Goal: Information Seeking & Learning: Learn about a topic

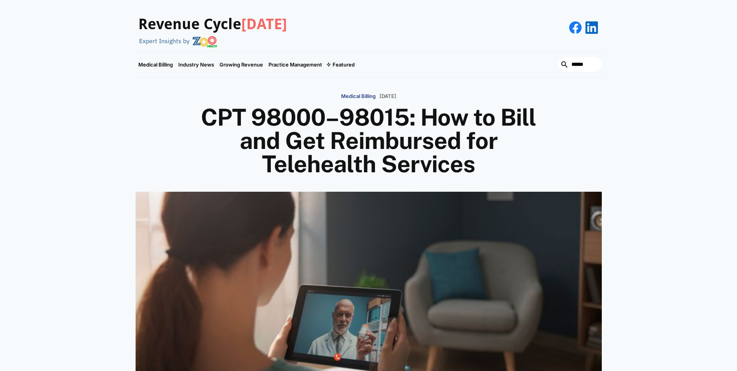
click at [564, 107] on div "Medical Billing March 5, 2025 CPT 98000–98015: How to Bill and Get Reimbursed f…" at bounding box center [369, 132] width 466 height 87
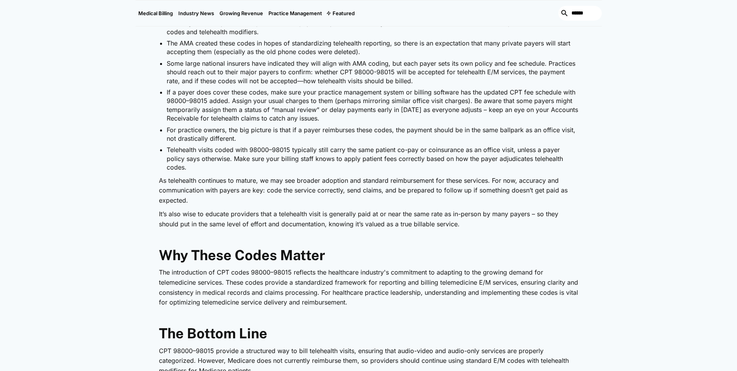
scroll to position [1944, 0]
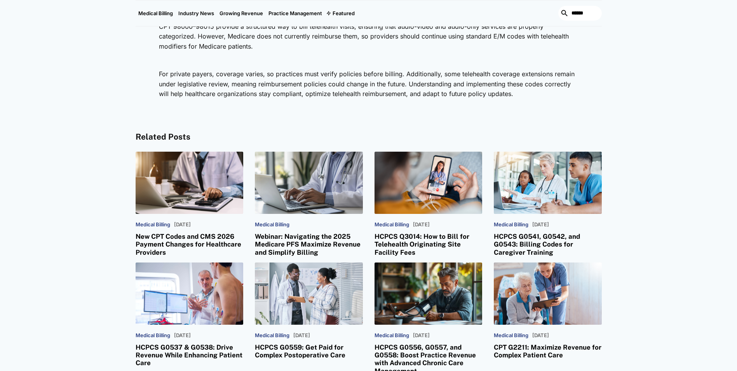
click at [398, 55] on p "‍" at bounding box center [369, 60] width 420 height 10
click at [455, 55] on p "‍" at bounding box center [369, 60] width 420 height 10
click at [457, 55] on p "‍" at bounding box center [369, 60] width 420 height 10
click at [468, 232] on h3 "HCPCS Q3014: How to Bill for Telehealth Originating Site Facility Fees" at bounding box center [429, 244] width 108 height 24
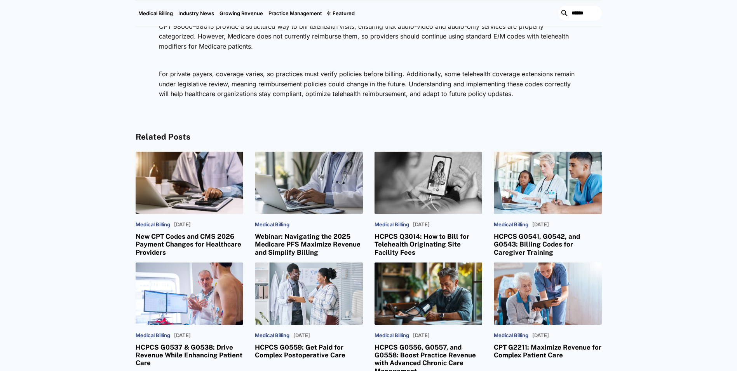
click at [468, 232] on h3 "HCPCS Q3014: How to Bill for Telehealth Originating Site Facility Fees" at bounding box center [429, 244] width 108 height 24
